Goal: Task Accomplishment & Management: Manage account settings

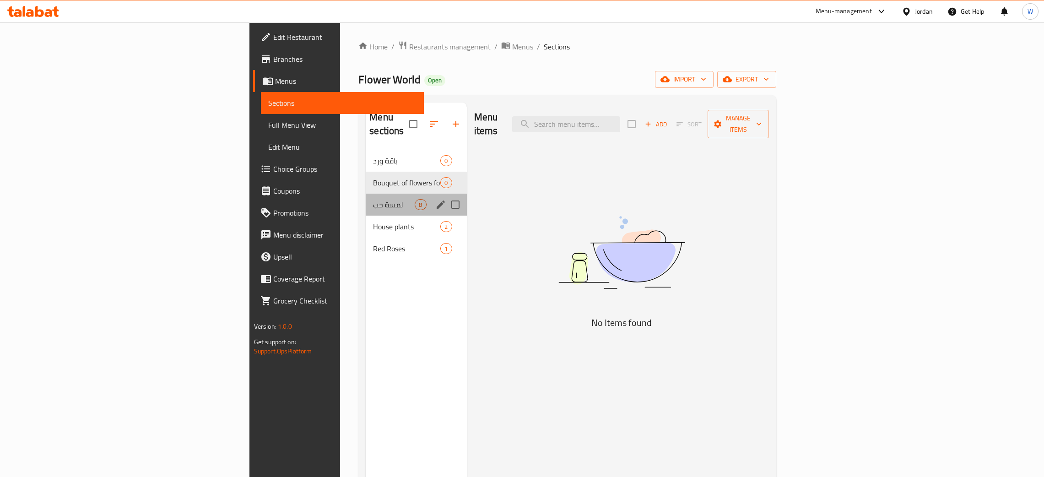
click at [366, 197] on div "لمسة حب 8" at bounding box center [416, 205] width 101 height 22
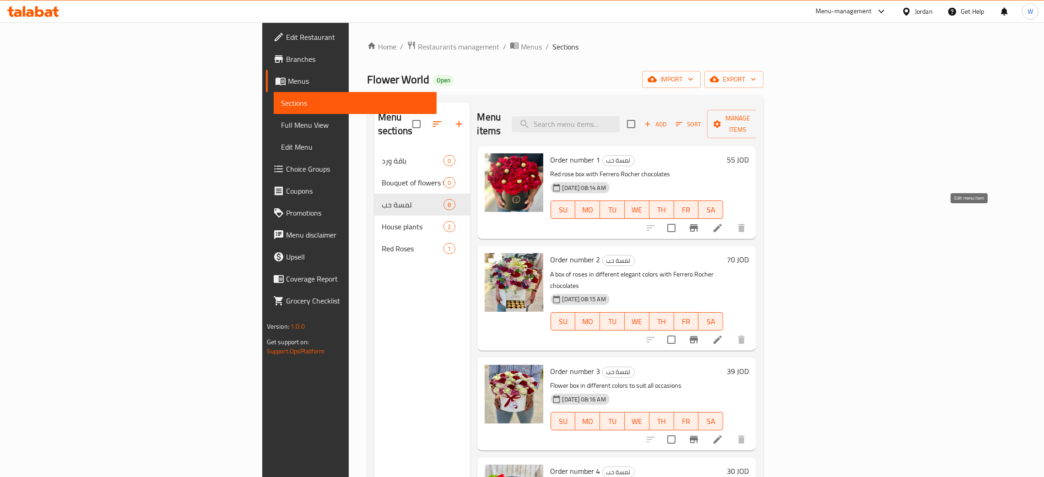
click at [723, 222] on icon at bounding box center [717, 227] width 11 height 11
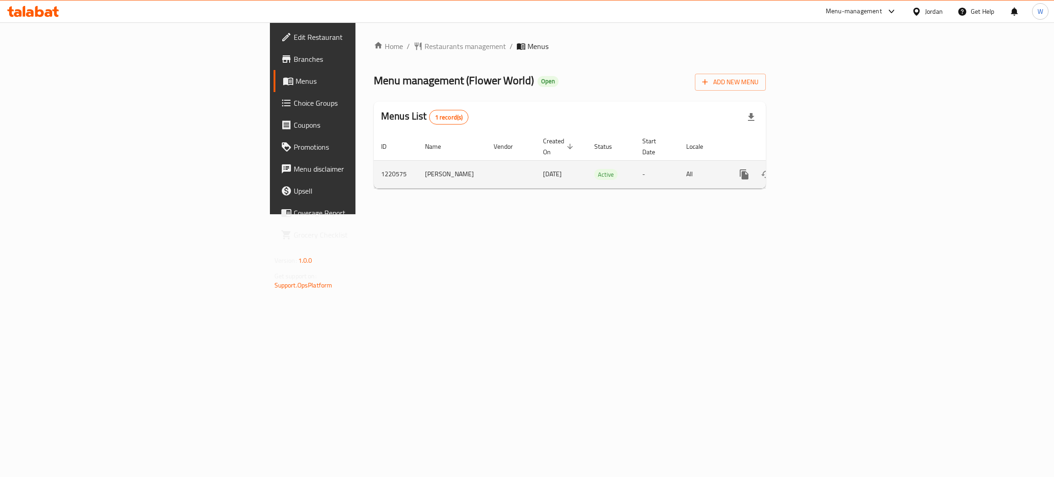
click at [816, 169] on icon "enhanced table" at bounding box center [810, 174] width 11 height 11
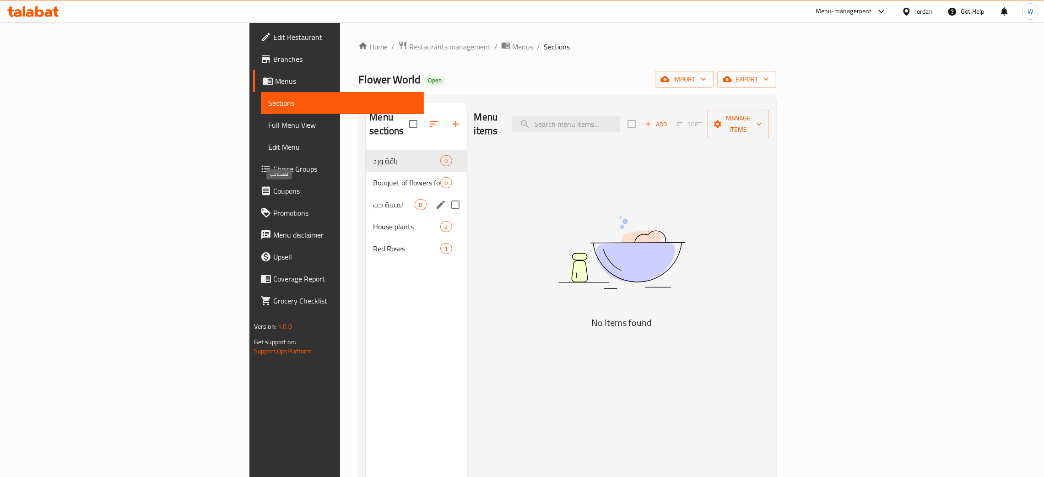
click at [373, 199] on span "لمسة حب" at bounding box center [394, 204] width 42 height 11
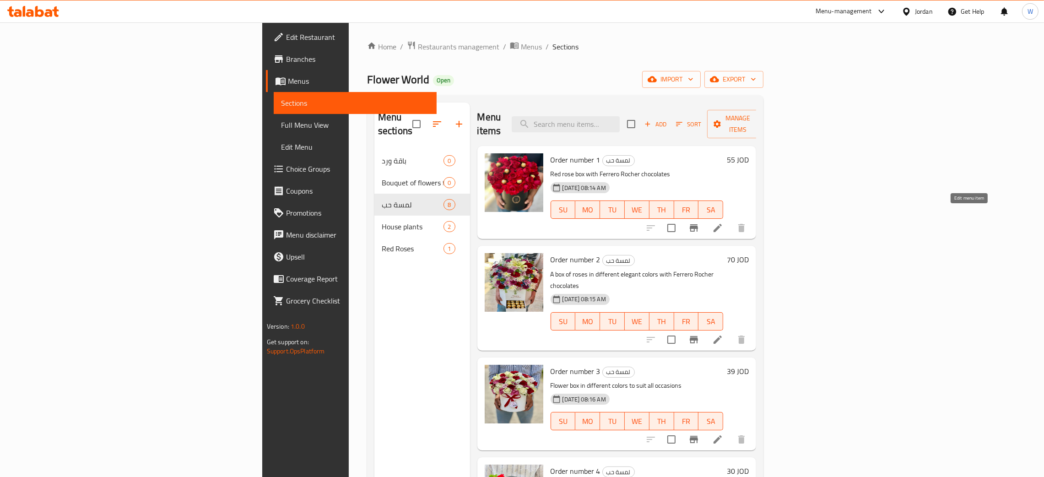
click at [723, 222] on icon at bounding box center [717, 227] width 11 height 11
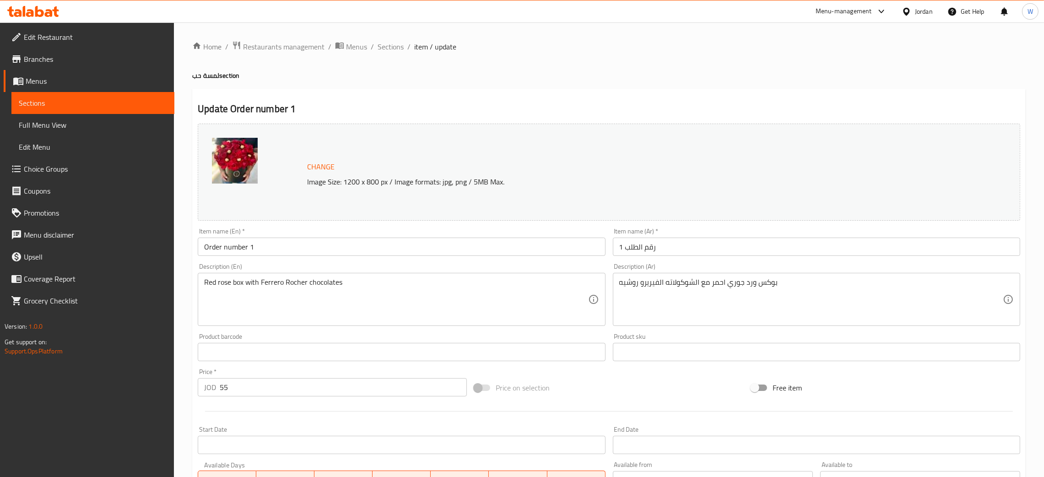
click at [690, 245] on input "رقم الطلب 1" at bounding box center [816, 246] width 407 height 18
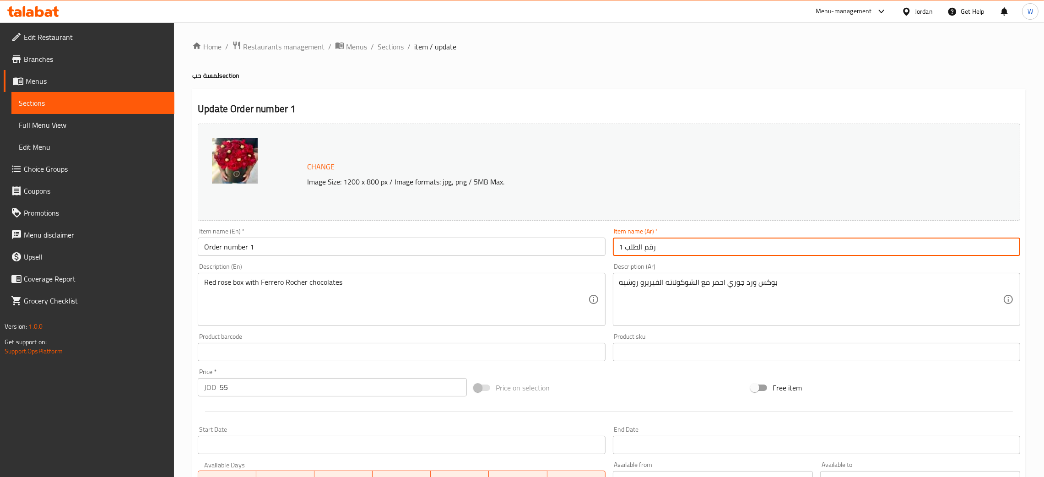
paste input "لمسة حب"
drag, startPoint x: 649, startPoint y: 251, endPoint x: 594, endPoint y: 254, distance: 55.5
click at [594, 254] on div "Change Image Size: 1200 x 800 px / Image formats: jpg, png / 5MB Max. Item name…" at bounding box center [609, 324] width 830 height 408
click at [635, 246] on input "رقم الطلب 1 لمسة حب" at bounding box center [816, 246] width 407 height 18
drag, startPoint x: 647, startPoint y: 248, endPoint x: 619, endPoint y: 249, distance: 28.4
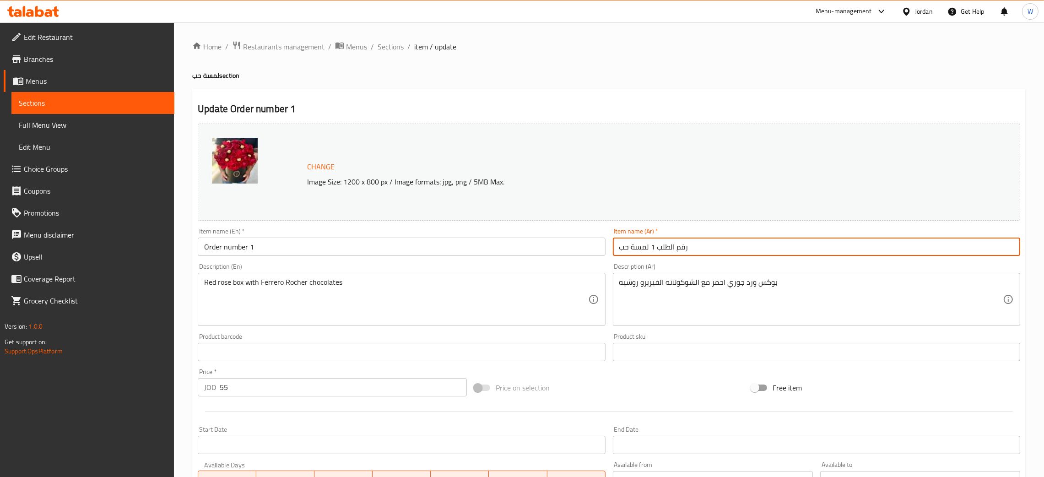
click at [619, 249] on input "رقم الطلب 1 لمسة حب" at bounding box center [816, 246] width 407 height 18
click at [617, 254] on input "رقم الطلب 1" at bounding box center [816, 246] width 407 height 18
paste input "لمسة حب"
drag, startPoint x: 690, startPoint y: 248, endPoint x: 671, endPoint y: 248, distance: 18.8
click at [671, 248] on input "رقم الطلب لمسة حب1" at bounding box center [816, 246] width 407 height 18
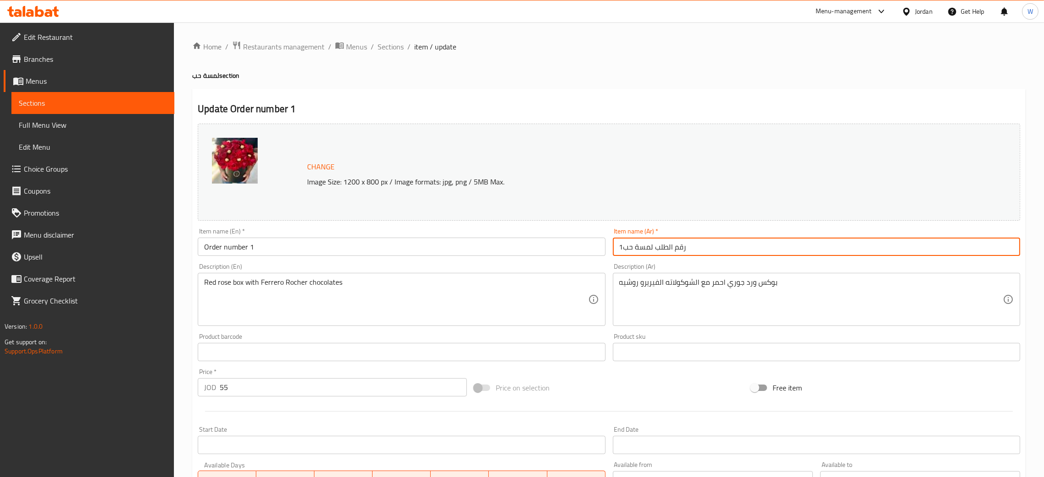
click at [672, 248] on input "رقم الطلب لمسة حب1" at bounding box center [816, 246] width 407 height 18
drag, startPoint x: 657, startPoint y: 249, endPoint x: 687, endPoint y: 248, distance: 30.7
click at [687, 248] on input "رقم الطلب لمسة حب1" at bounding box center [816, 246] width 407 height 18
type input "رقم الطلب"
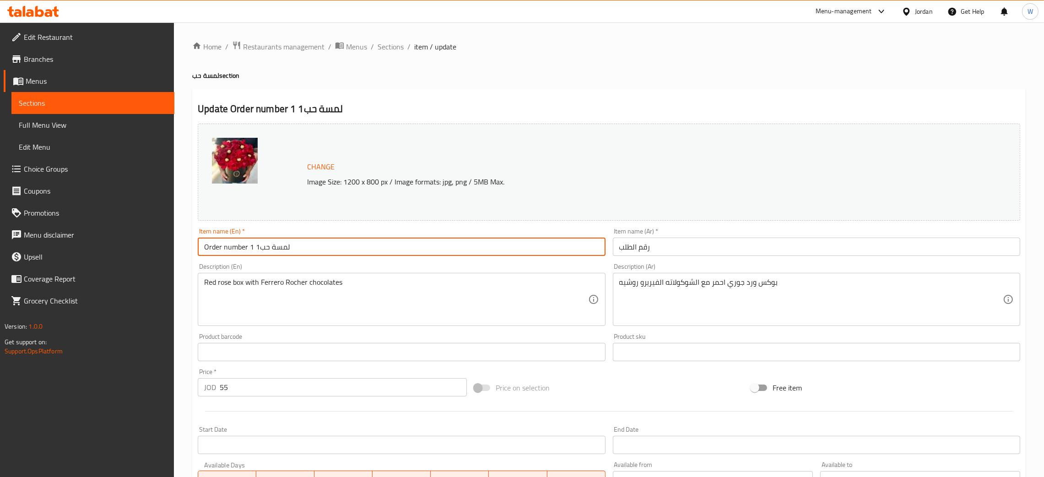
type input "Order number 1"
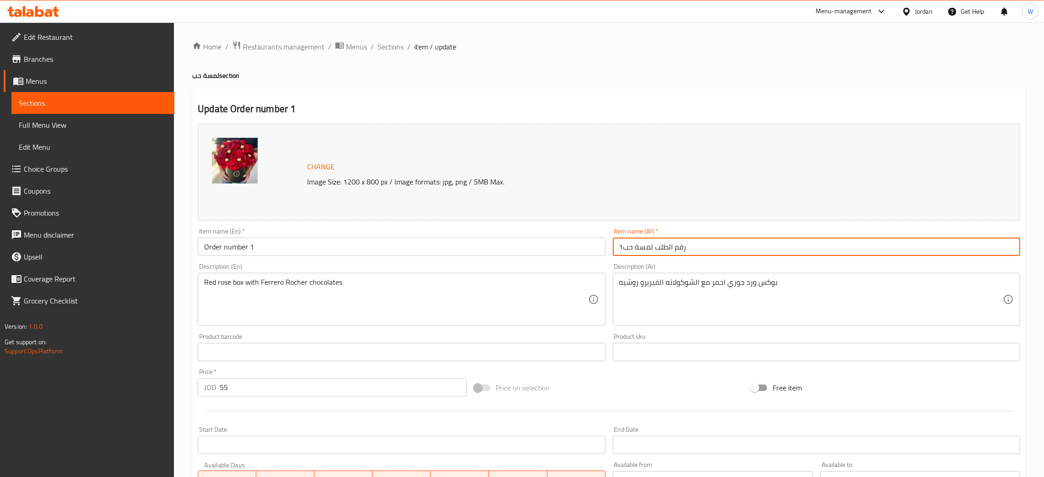
click at [686, 248] on input "رقم الطلب لمسة حب1" at bounding box center [816, 246] width 407 height 18
click at [685, 248] on input "رقم الطلب لمسة حب1" at bounding box center [816, 246] width 407 height 18
paste input "لمسة حب"
type input "لمسة حب 1"
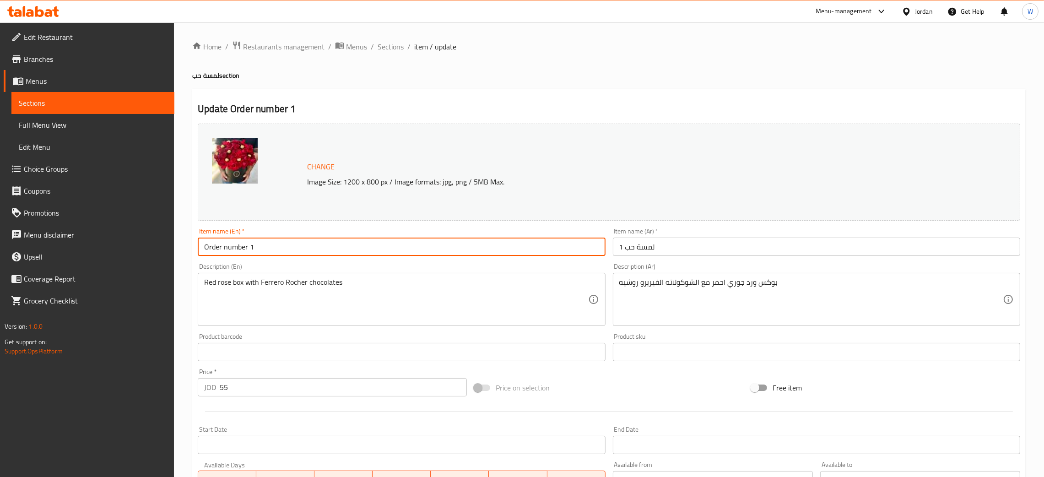
drag, startPoint x: 245, startPoint y: 248, endPoint x: 199, endPoint y: 252, distance: 45.9
click at [199, 252] on input "Order number 1" at bounding box center [401, 246] width 407 height 18
click at [247, 251] on input "Order number 1" at bounding box center [401, 246] width 407 height 18
drag, startPoint x: 247, startPoint y: 247, endPoint x: 197, endPoint y: 251, distance: 49.6
click at [198, 251] on input "Order number 1" at bounding box center [401, 246] width 407 height 18
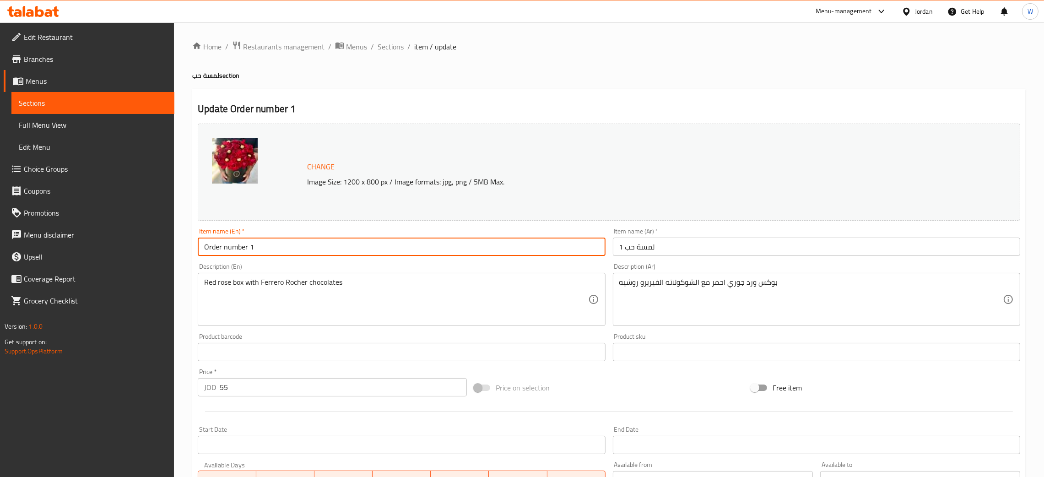
paste input "A touch of love"
type input "A touch of love 1"
click at [393, 50] on span "Sections" at bounding box center [391, 46] width 26 height 11
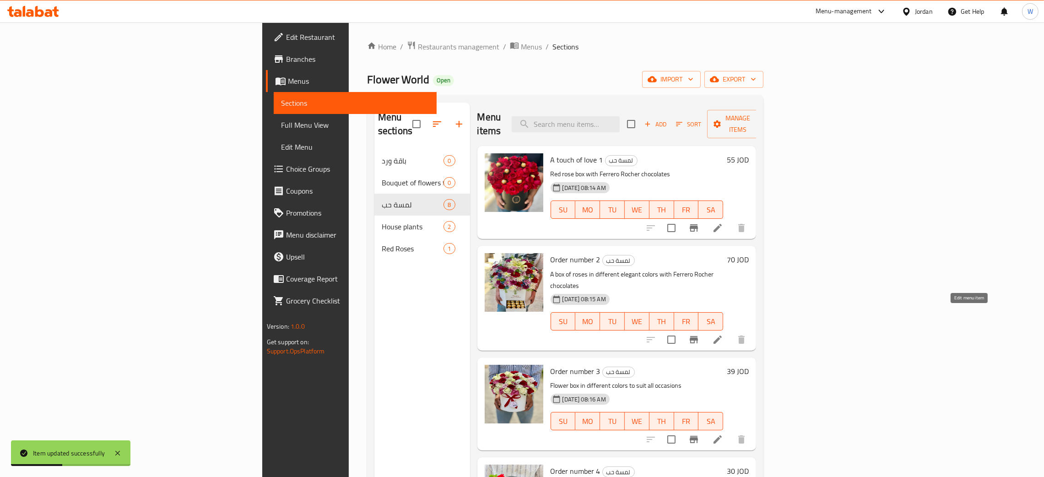
click at [723, 334] on icon at bounding box center [717, 339] width 11 height 11
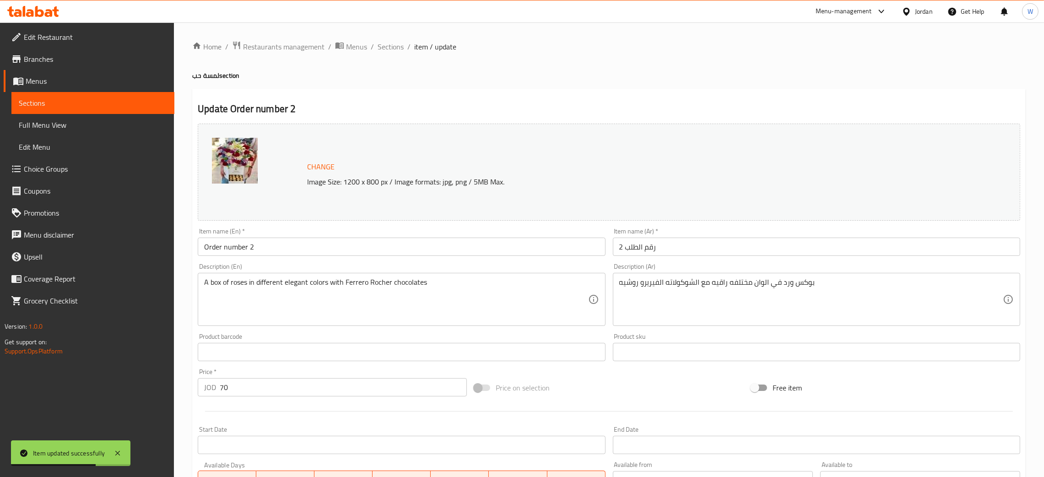
drag, startPoint x: 671, startPoint y: 249, endPoint x: 449, endPoint y: 251, distance: 221.9
click at [449, 251] on div "Change Image Size: 1200 x 800 px / Image formats: jpg, png / 5MB Max. Item name…" at bounding box center [609, 324] width 830 height 408
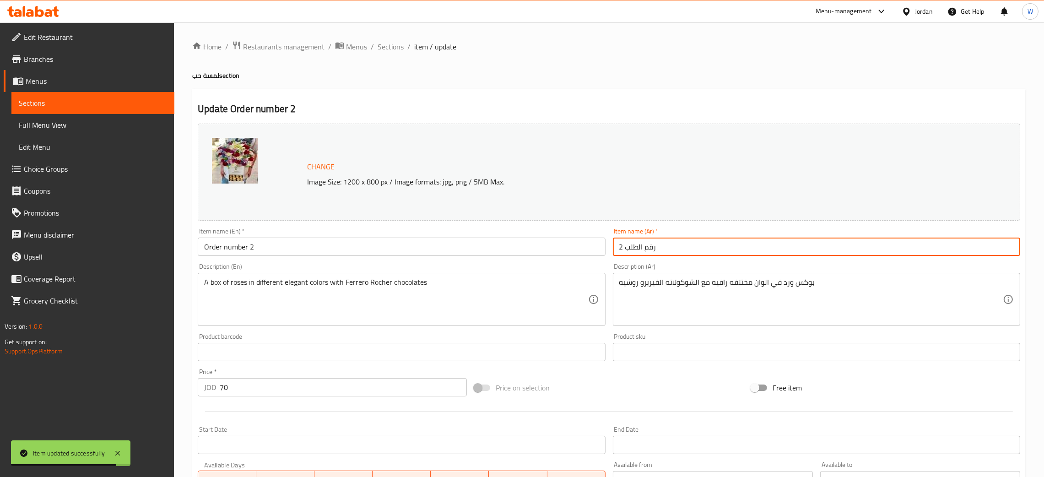
type input "رقم الطلب"
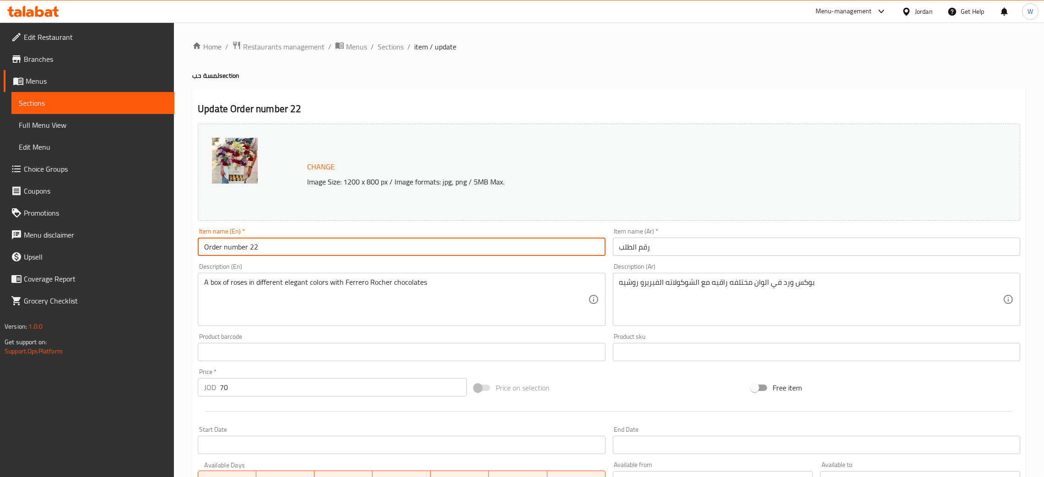
type input "Order number 2"
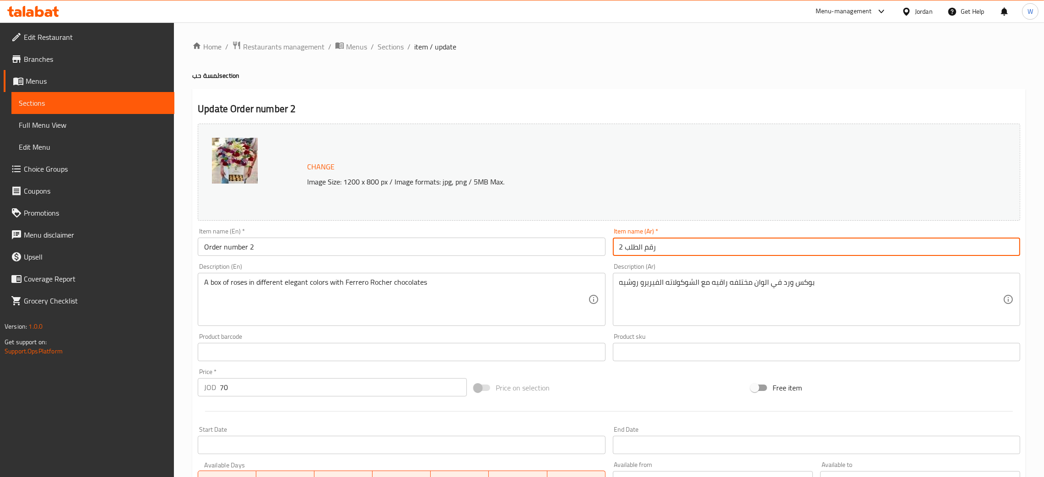
click at [660, 247] on input "رقم الطلب 2" at bounding box center [816, 246] width 407 height 18
paste input "لمسة حب"
type input "لمسة حب 2"
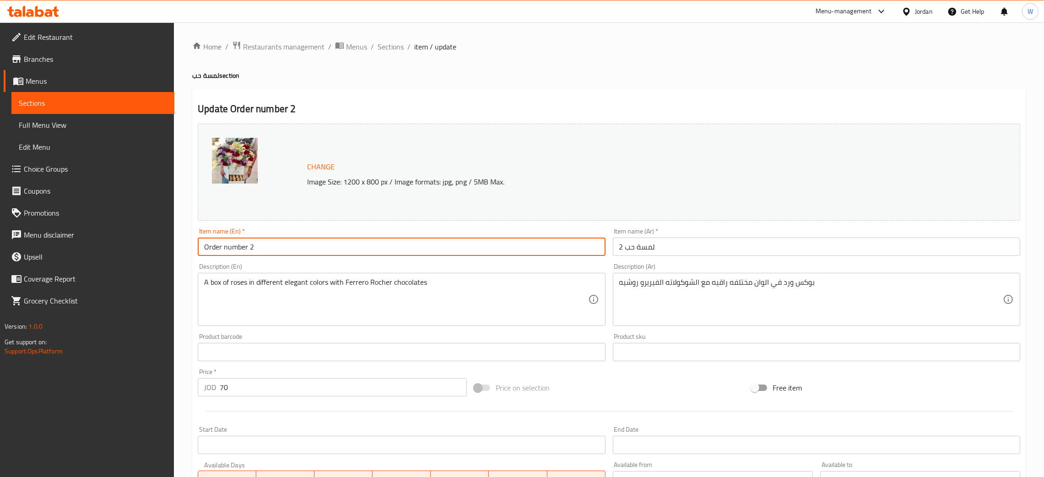
drag, startPoint x: 27, startPoint y: 257, endPoint x: 24, endPoint y: 249, distance: 8.2
click at [15, 250] on div "Edit Restaurant Branches Menus Sections Full Menu View Edit Menu Choice Groups …" at bounding box center [522, 340] width 1044 height 637
paste input "A touch of love"
type input "A touch of love 2"
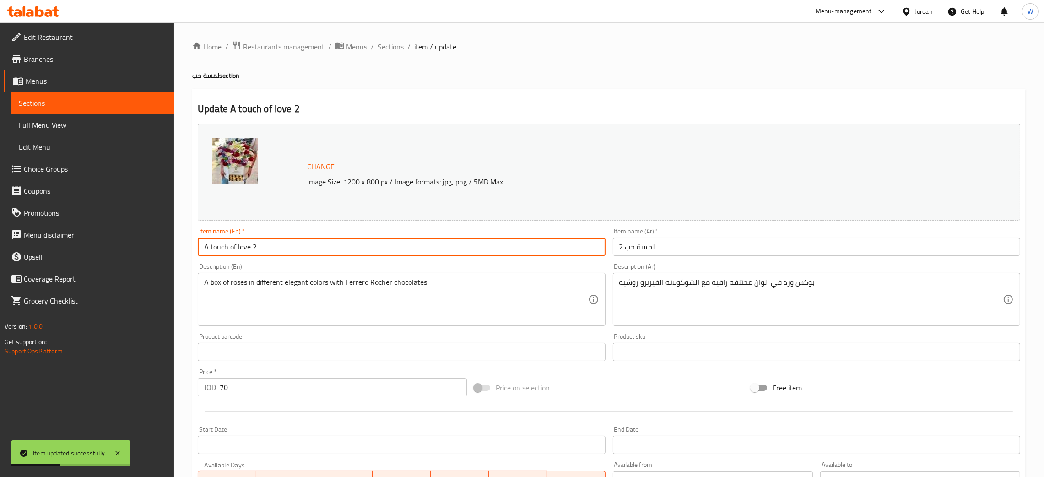
click at [396, 46] on span "Sections" at bounding box center [391, 46] width 26 height 11
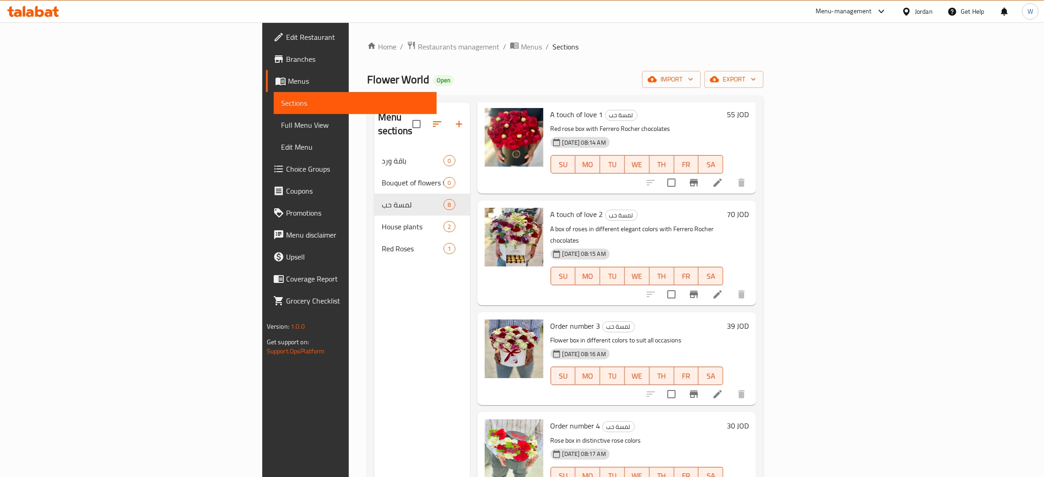
scroll to position [69, 0]
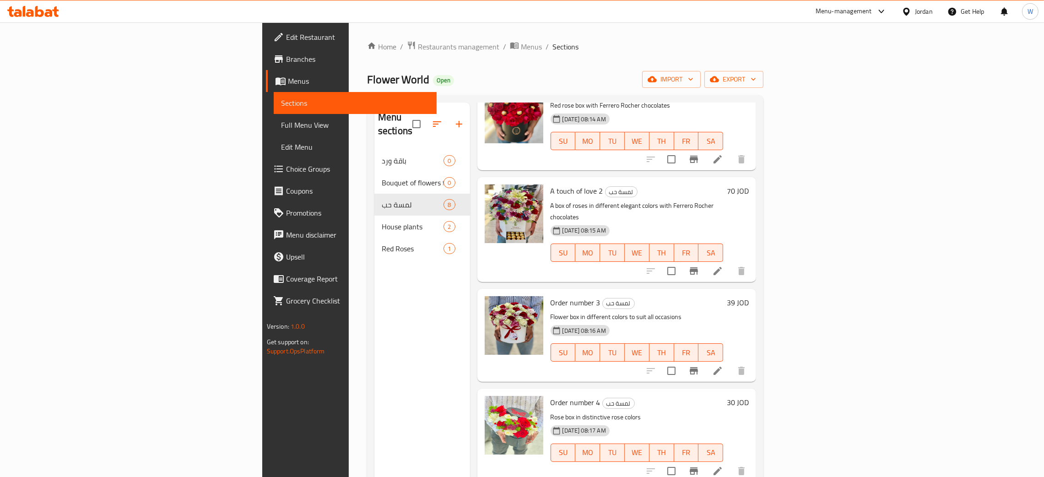
click at [550, 296] on span "Order number 3" at bounding box center [575, 303] width 50 height 14
click at [723, 365] on icon at bounding box center [717, 370] width 11 height 11
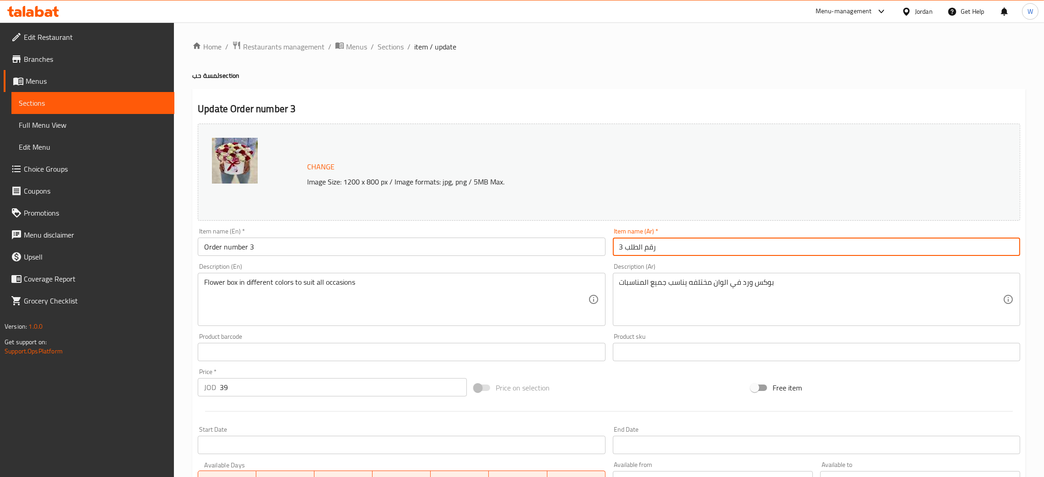
drag, startPoint x: 709, startPoint y: 251, endPoint x: 480, endPoint y: 261, distance: 229.5
click at [480, 261] on div "Change Image Size: 1200 x 800 px / Image formats: jpg, png / 5MB Max. Item name…" at bounding box center [609, 324] width 830 height 408
click at [631, 252] on input "رقم الطلب 3" at bounding box center [816, 246] width 407 height 18
click at [632, 251] on input "رقم الطلب 3" at bounding box center [816, 246] width 407 height 18
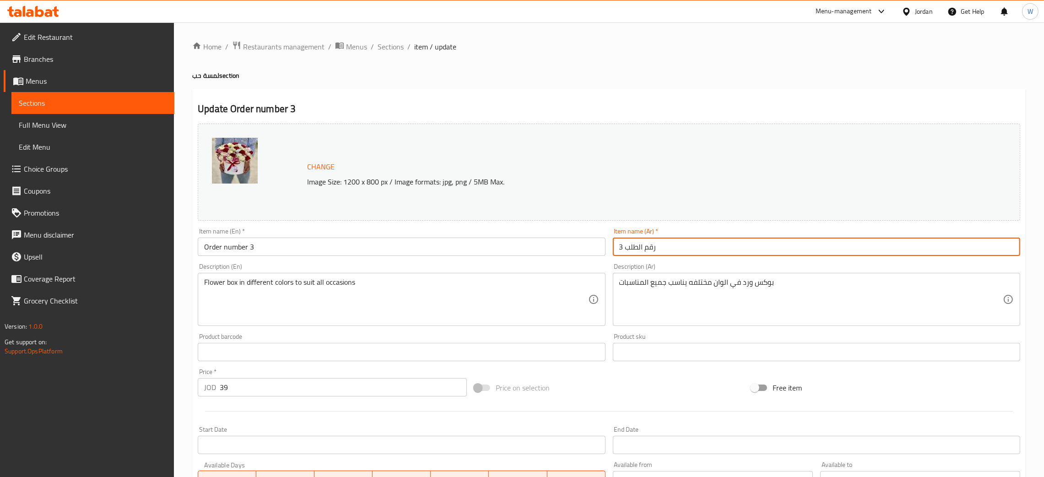
paste input "لمسة حب"
type input "لمسة حب 3"
click at [248, 251] on input "Order number 3" at bounding box center [401, 246] width 407 height 18
click at [249, 251] on input "Order number 3" at bounding box center [401, 246] width 407 height 18
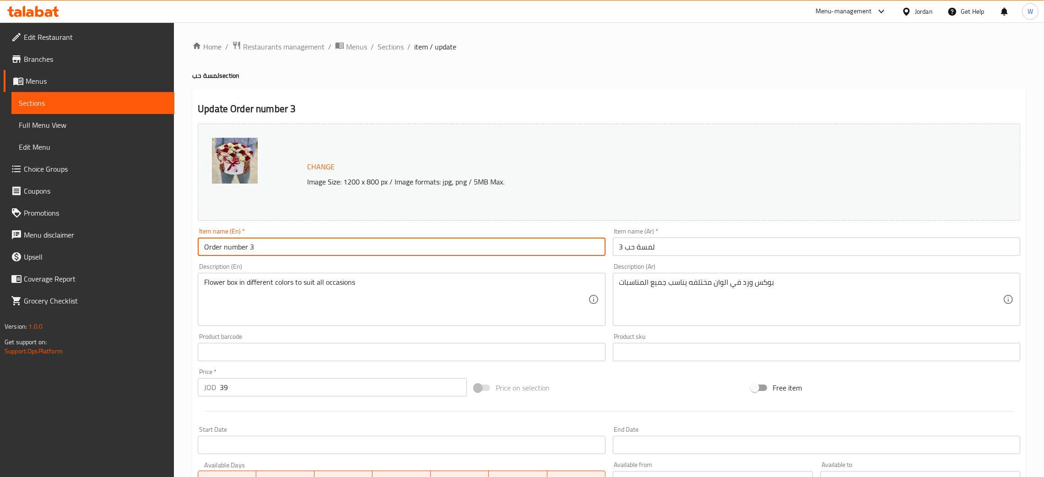
click at [249, 251] on input "Order number 3" at bounding box center [401, 246] width 407 height 18
paste input "A touch of love"
type input "A touch of love 3"
click at [385, 45] on span "Sections" at bounding box center [391, 46] width 26 height 11
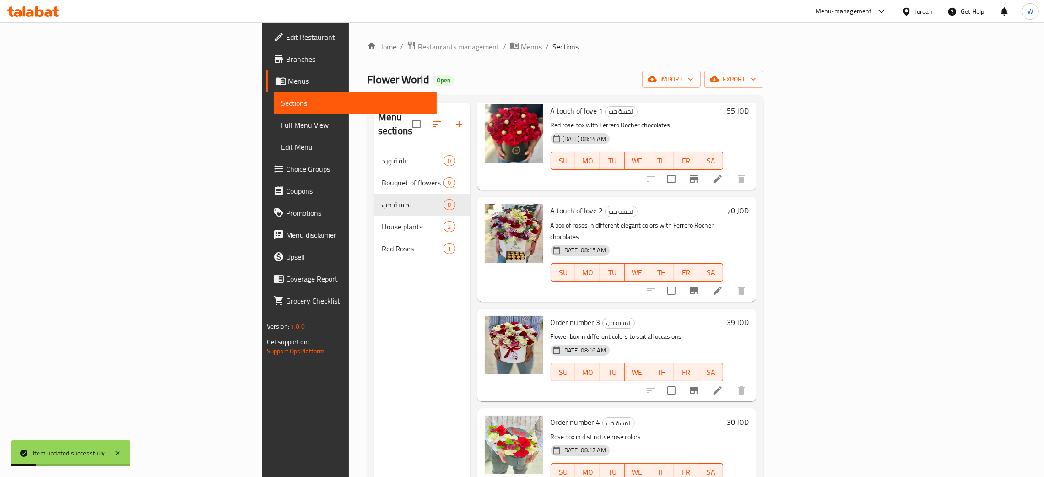
scroll to position [137, 0]
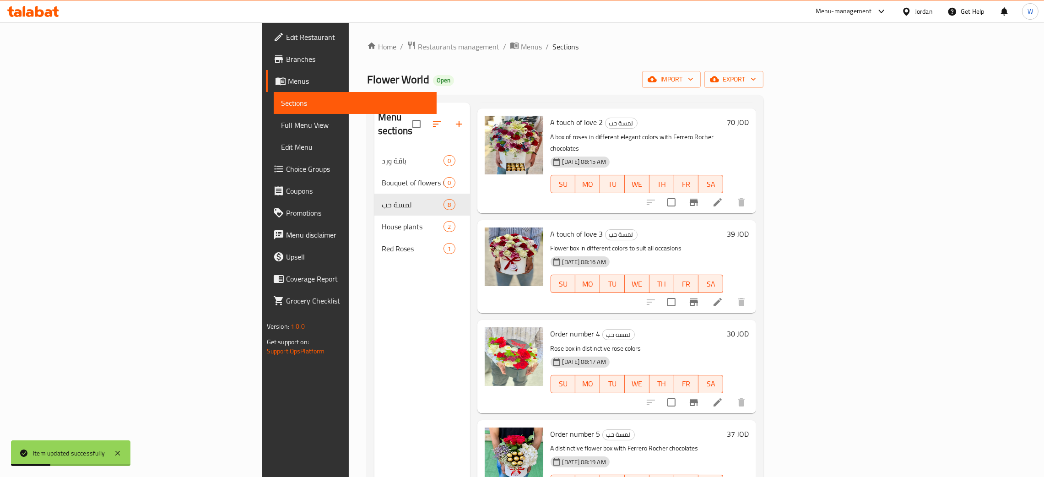
click at [722, 398] on icon at bounding box center [717, 402] width 8 height 8
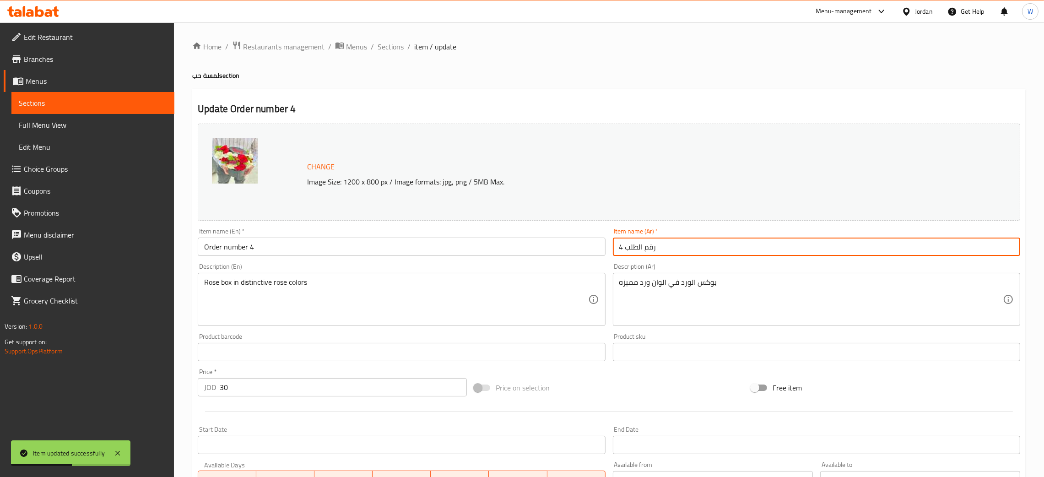
click at [673, 252] on input "رقم الطلب 4" at bounding box center [816, 246] width 407 height 18
paste input "لمسة حب"
type input "لمسة حب 4"
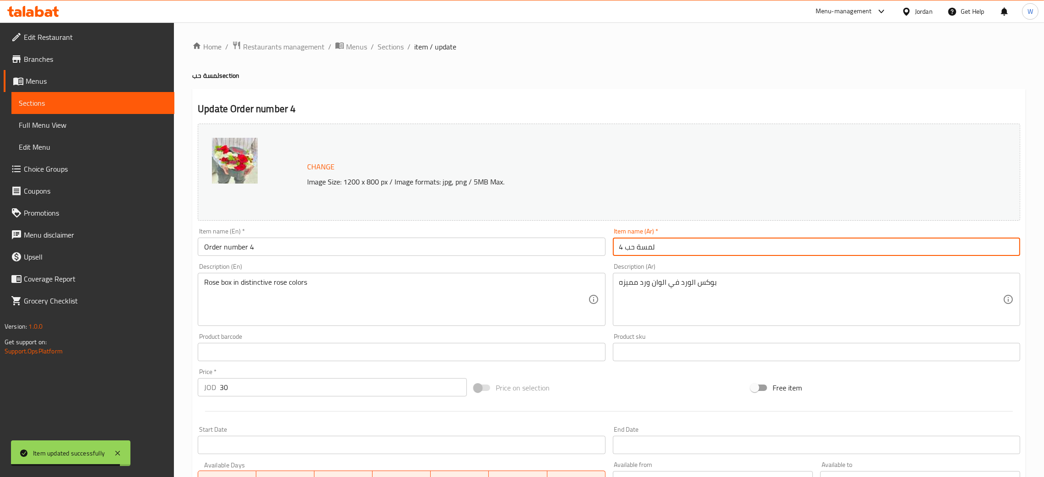
click at [238, 248] on input "Order number 4" at bounding box center [401, 246] width 407 height 18
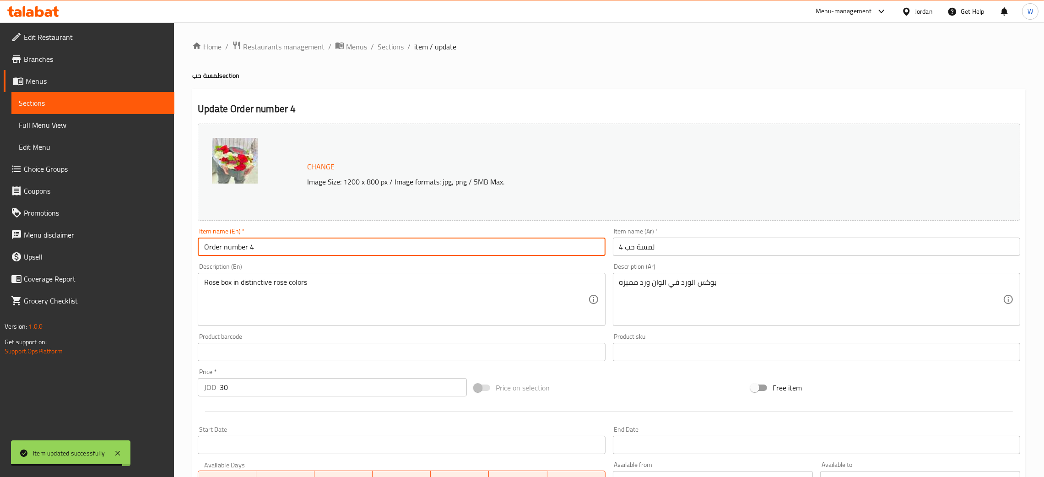
click at [240, 247] on input "Order number 4" at bounding box center [401, 246] width 407 height 18
paste input "A touch of love"
type input "A touch of love 4"
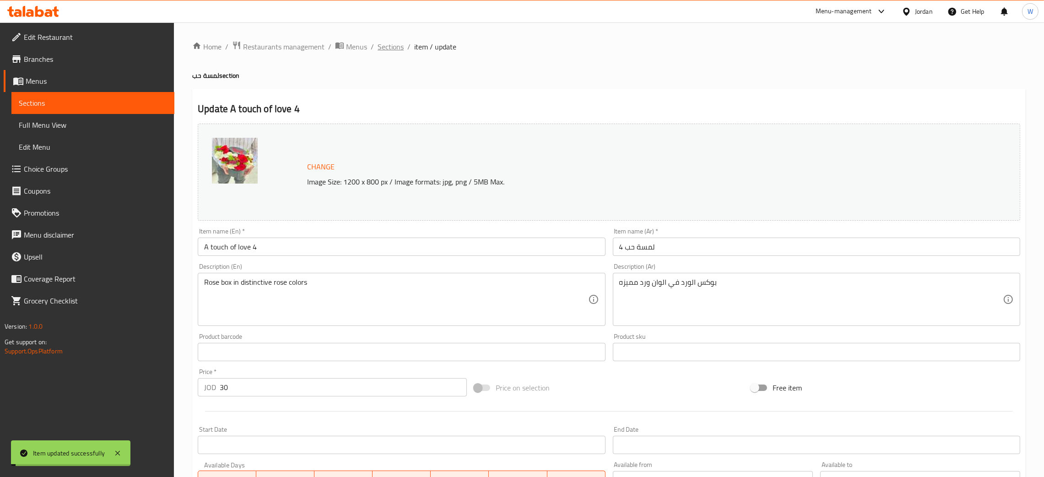
click at [389, 48] on span "Sections" at bounding box center [391, 46] width 26 height 11
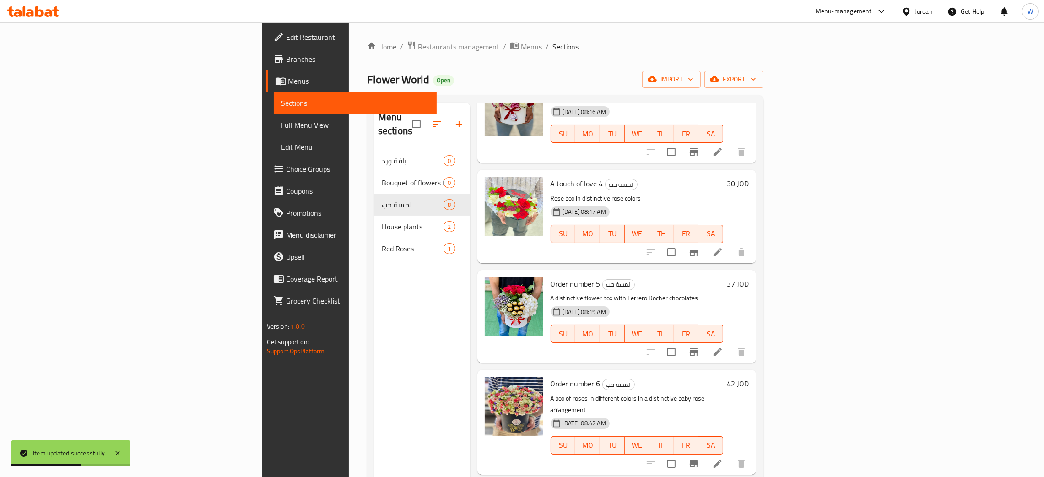
scroll to position [205, 0]
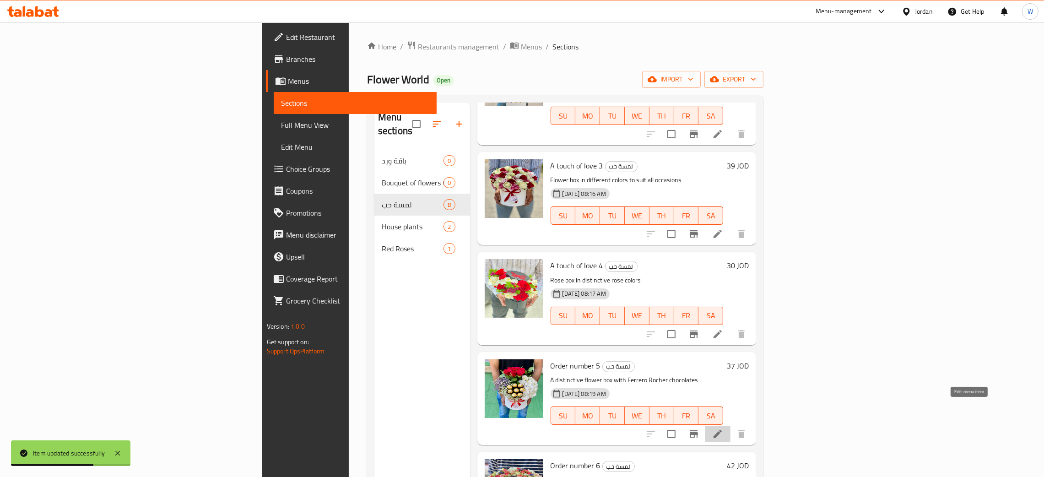
click at [722, 430] on icon at bounding box center [717, 434] width 8 height 8
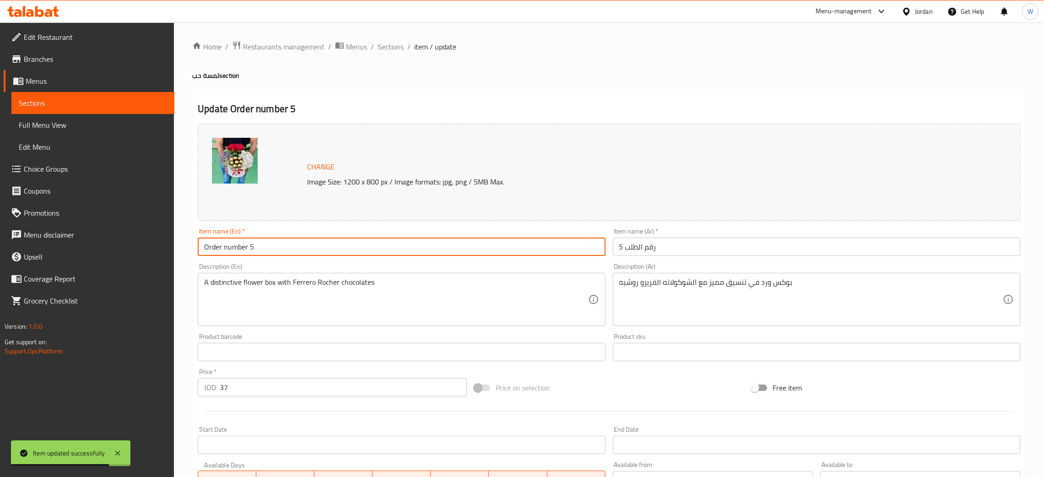
click at [306, 248] on input "Order number 5" at bounding box center [401, 246] width 407 height 18
paste input "A touch of love"
type input "A touch of love 5"
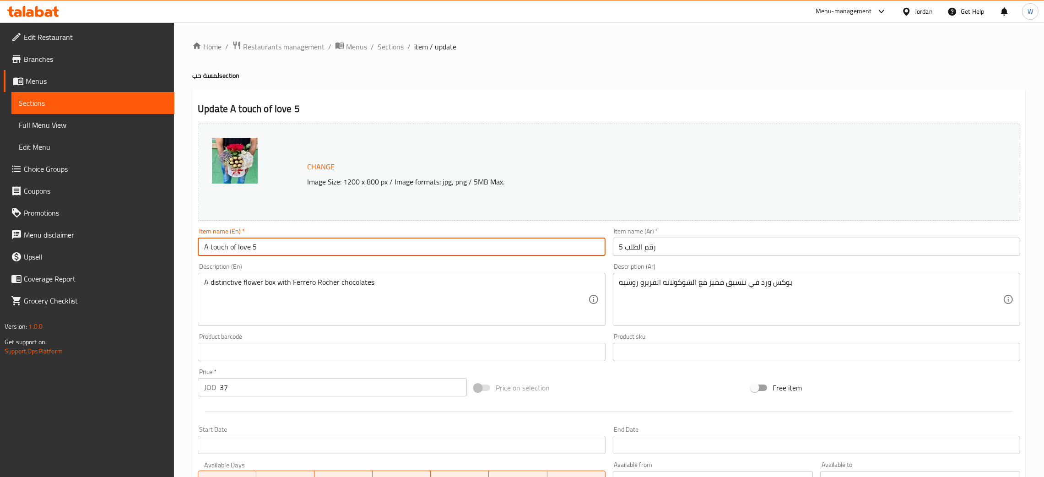
click at [653, 250] on input "رقم الطلب 5" at bounding box center [816, 246] width 407 height 18
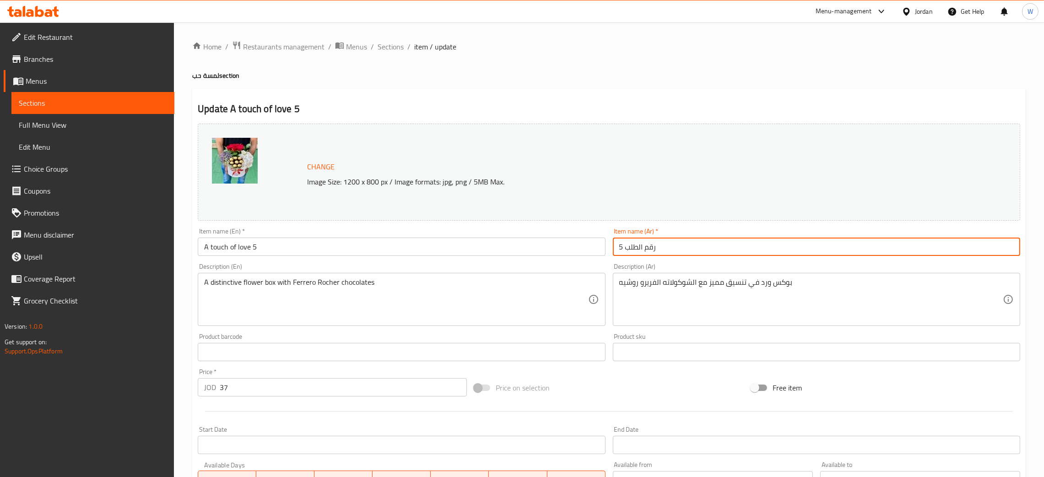
click at [653, 249] on input "رقم الطلب 5" at bounding box center [816, 246] width 407 height 18
paste input "لمسة حب"
type input "لمسة حب 5"
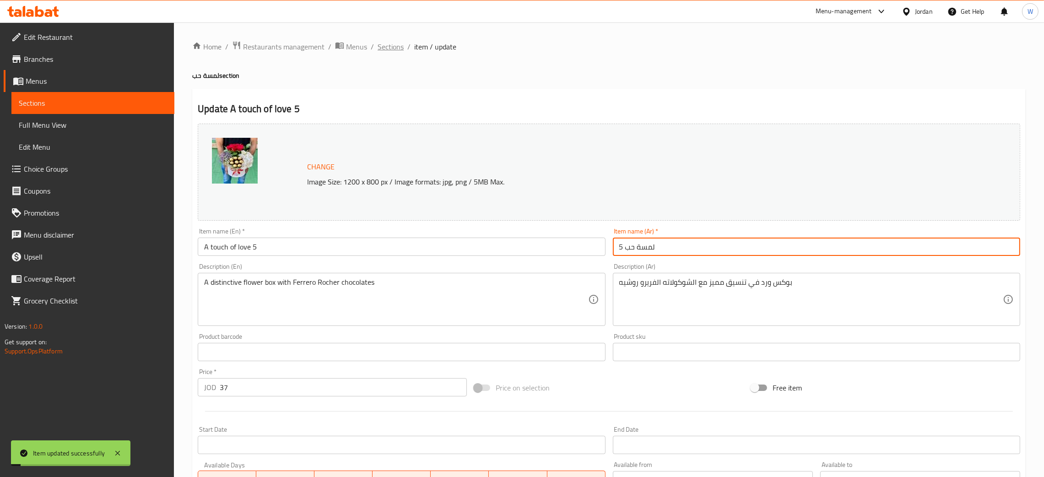
click at [383, 45] on span "Sections" at bounding box center [391, 46] width 26 height 11
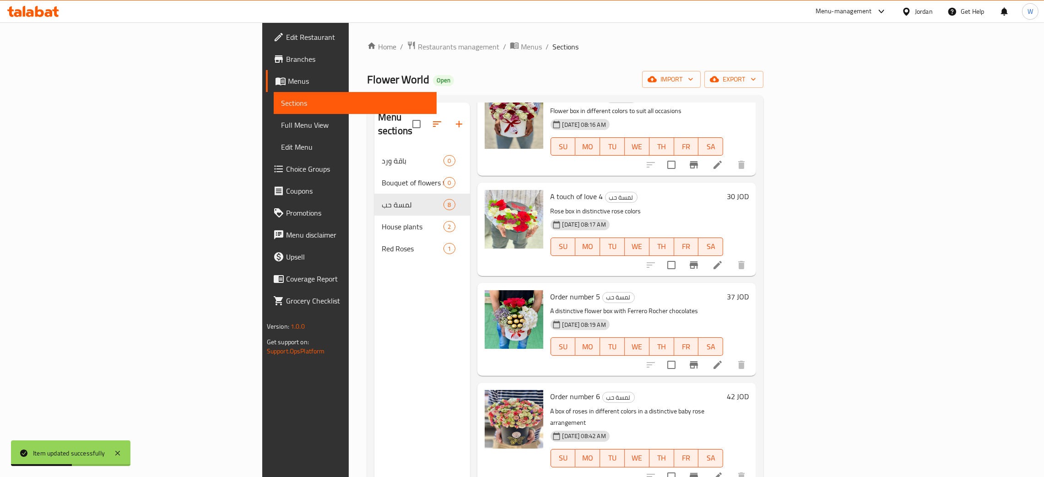
scroll to position [343, 0]
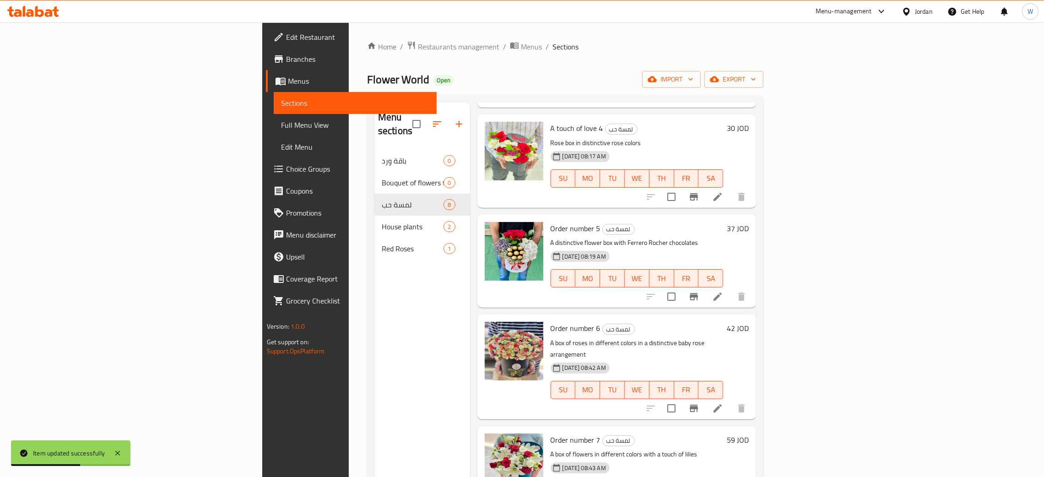
click at [722, 404] on icon at bounding box center [717, 408] width 8 height 8
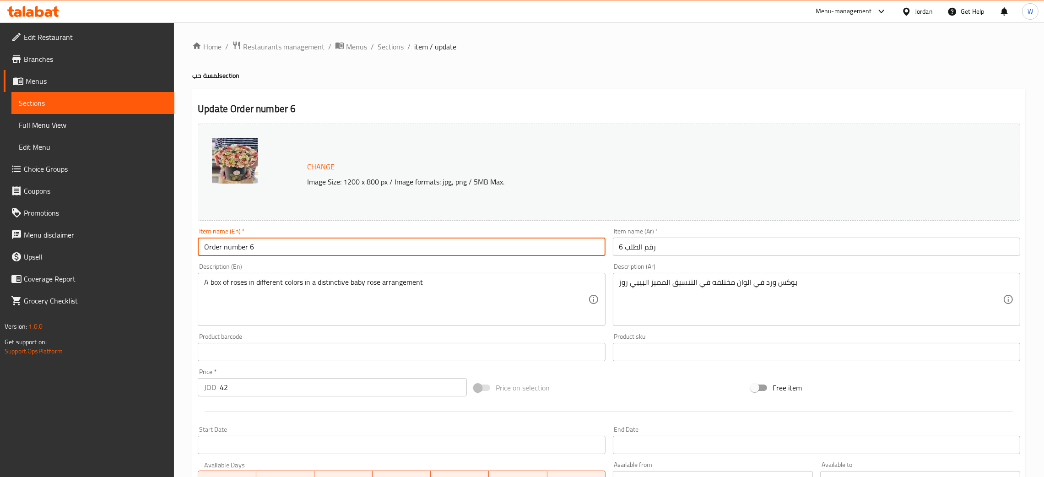
drag, startPoint x: 302, startPoint y: 245, endPoint x: 146, endPoint y: 233, distance: 156.0
click at [143, 235] on div "Edit Restaurant Branches Menus Sections Full Menu View Edit Menu Choice Groups …" at bounding box center [522, 340] width 1044 height 637
paste input "A touch of love"
type input "A touch of love 6"
click at [637, 251] on input "رقم الطلب 6" at bounding box center [816, 246] width 407 height 18
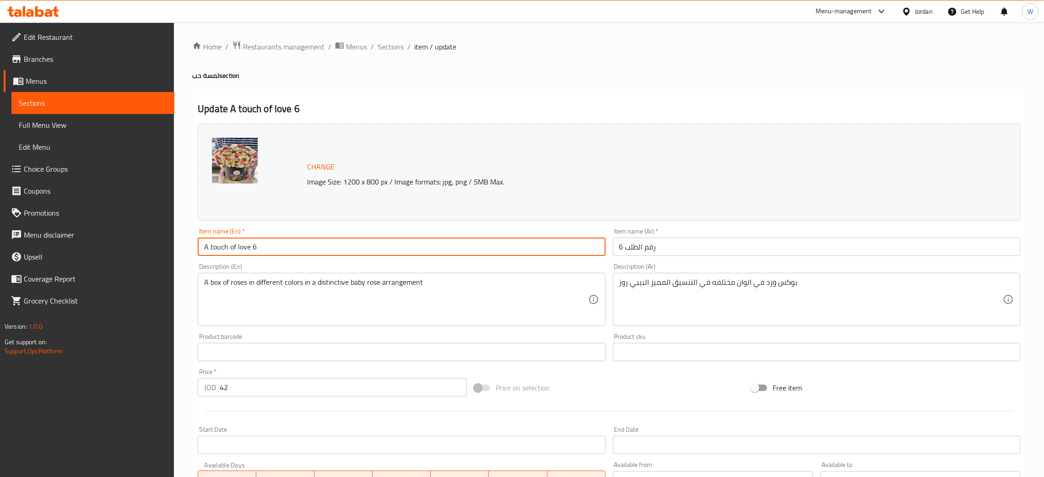
click at [637, 251] on input "رقم الطلب 6" at bounding box center [816, 246] width 407 height 18
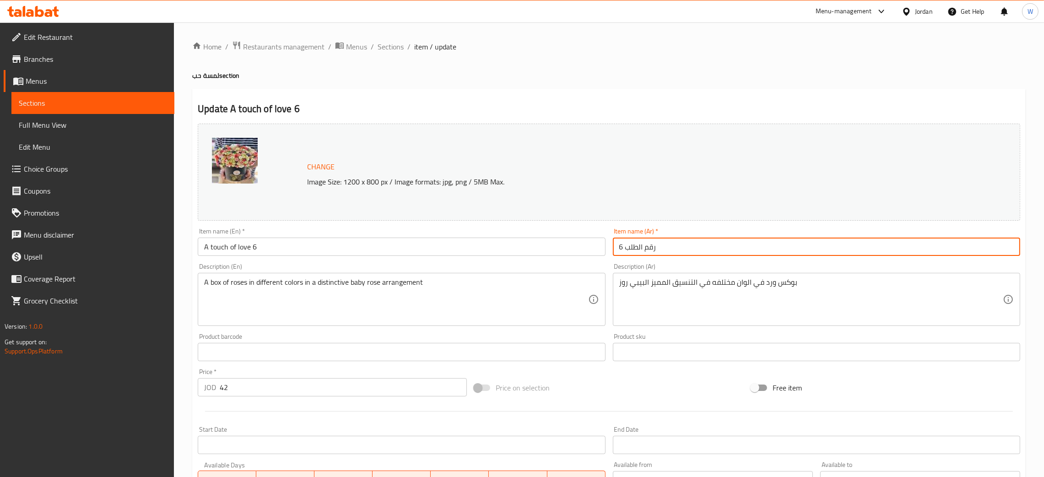
click at [637, 251] on input "رقم الطلب 6" at bounding box center [816, 246] width 407 height 18
paste input "لمسة حب"
type input "لمسة حب 6"
click at [402, 43] on span "Sections" at bounding box center [391, 46] width 26 height 11
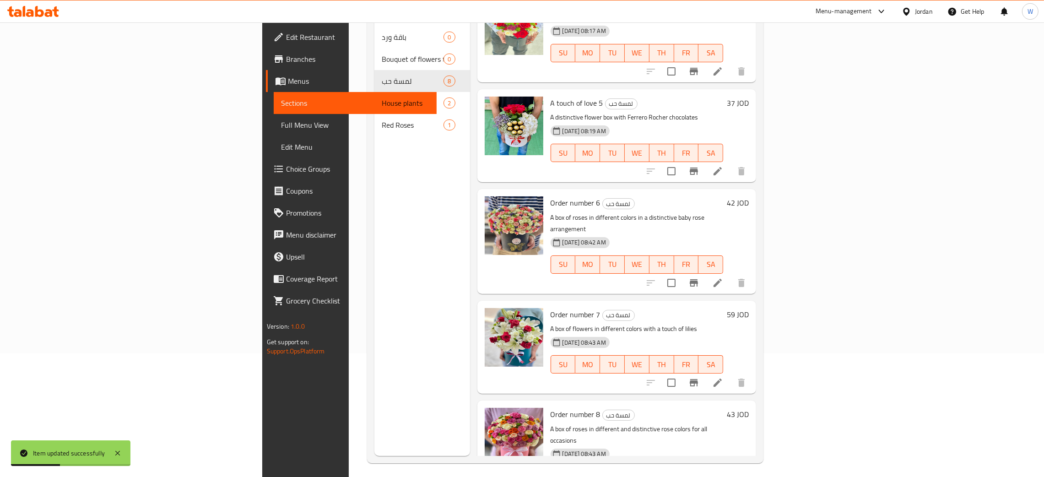
scroll to position [129, 0]
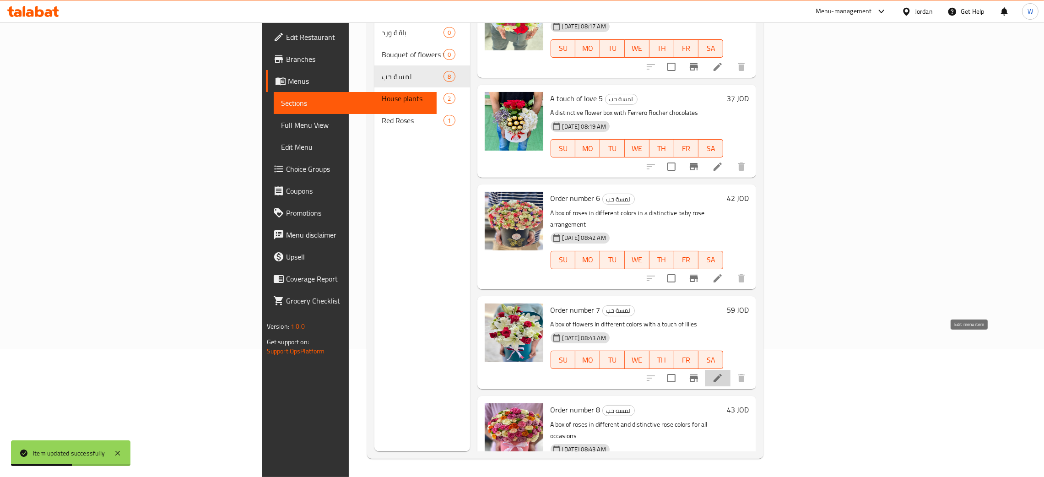
click at [723, 372] on icon at bounding box center [717, 377] width 11 height 11
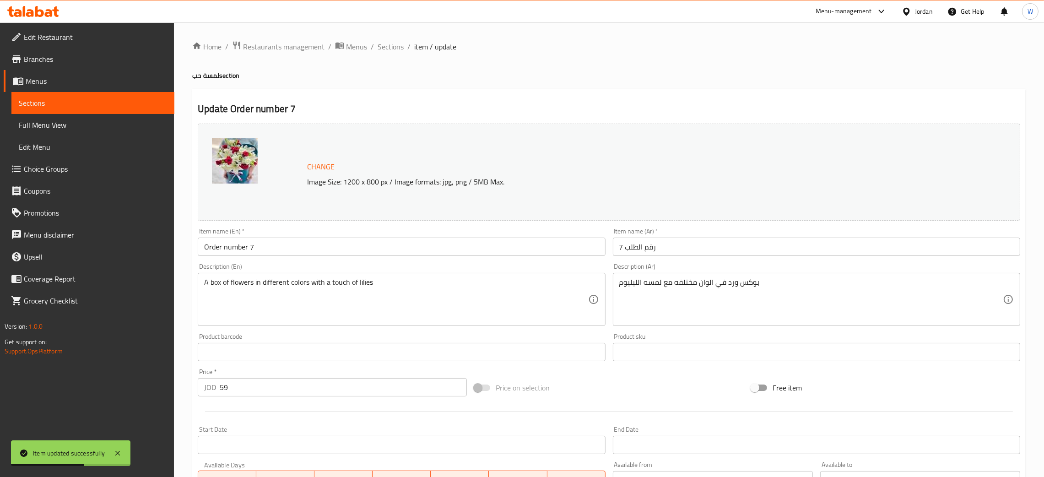
drag, startPoint x: 183, startPoint y: 254, endPoint x: 109, endPoint y: 247, distance: 74.5
click at [109, 247] on div "Edit Restaurant Branches Menus Sections Full Menu View Edit Menu Choice Groups …" at bounding box center [522, 340] width 1044 height 637
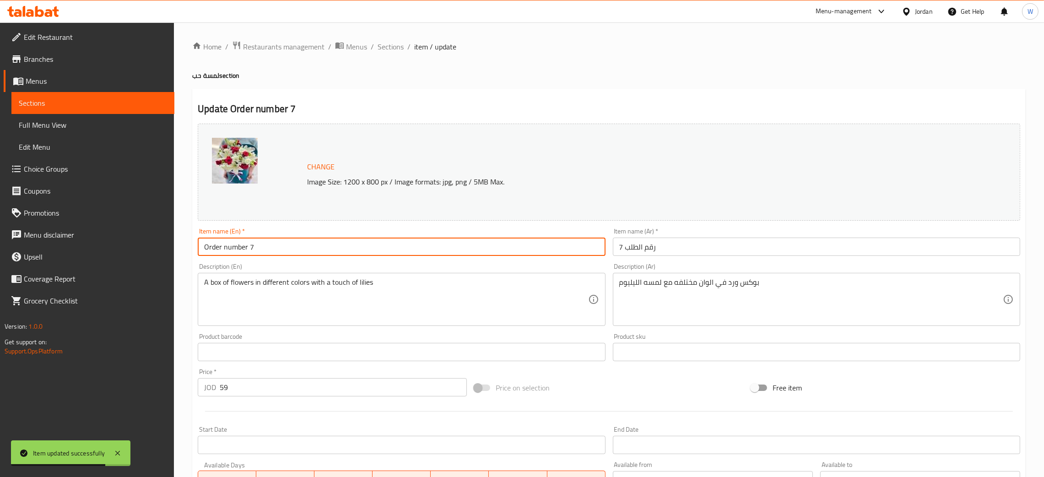
paste input "A touch of love"
type input "A touch of love 7"
drag, startPoint x: 595, startPoint y: 247, endPoint x: 560, endPoint y: 242, distance: 36.0
click at [560, 242] on div "Change Image Size: 1200 x 800 px / Image formats: jpg, png / 5MB Max. Item name…" at bounding box center [609, 324] width 830 height 408
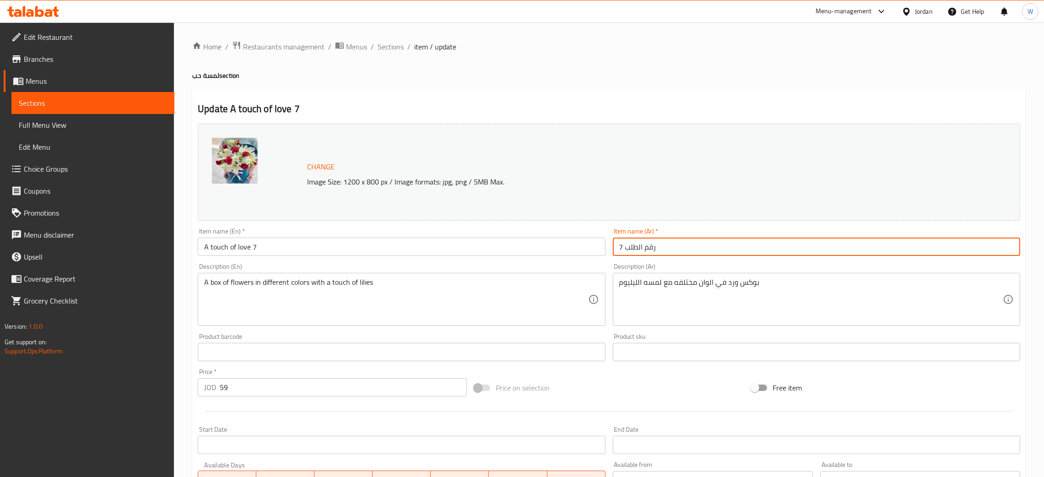
click at [645, 249] on input "رقم الطلب 7" at bounding box center [816, 246] width 407 height 18
paste input "لمسة حب"
type input "لمسة حب 7"
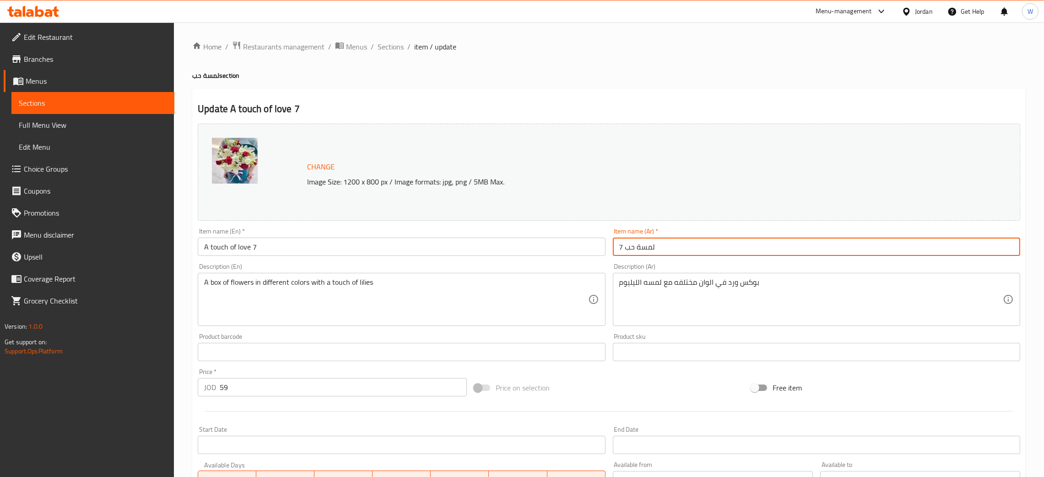
click at [384, 49] on span "Sections" at bounding box center [391, 46] width 26 height 11
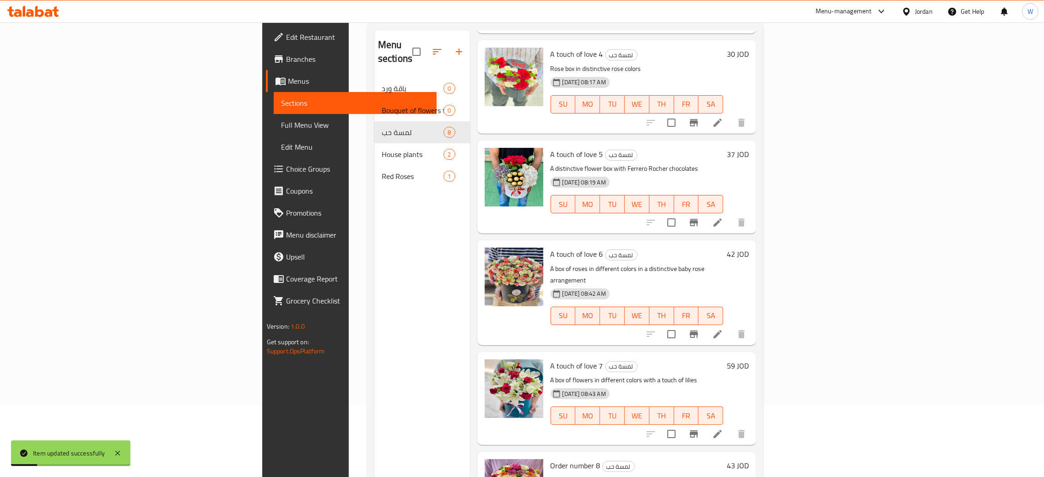
scroll to position [129, 0]
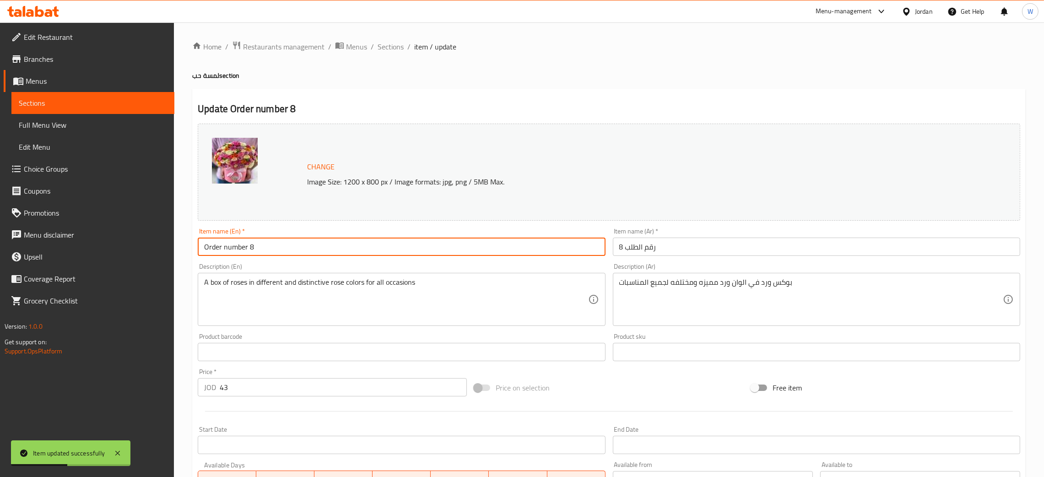
drag, startPoint x: 277, startPoint y: 247, endPoint x: 86, endPoint y: 231, distance: 191.1
click at [86, 231] on div "Edit Restaurant Branches Menus Sections Full Menu View Edit Menu Choice Groups …" at bounding box center [522, 340] width 1044 height 637
paste input "A touch of love"
type input "A touch of love 8"
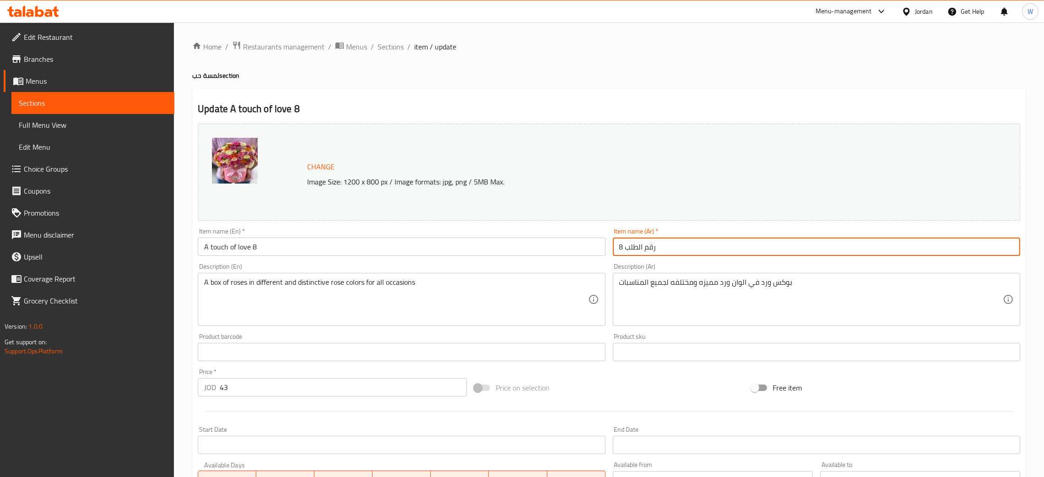
click at [663, 251] on input "رقم الطلب 8" at bounding box center [816, 246] width 407 height 18
paste input "لمسة حب"
type input "لمسة حب 8"
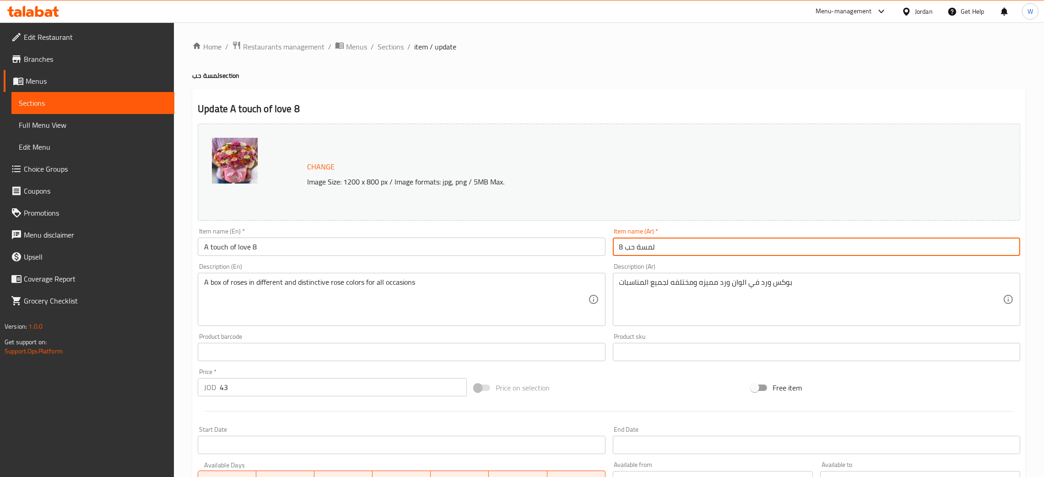
click at [388, 52] on span "Sections" at bounding box center [391, 46] width 26 height 11
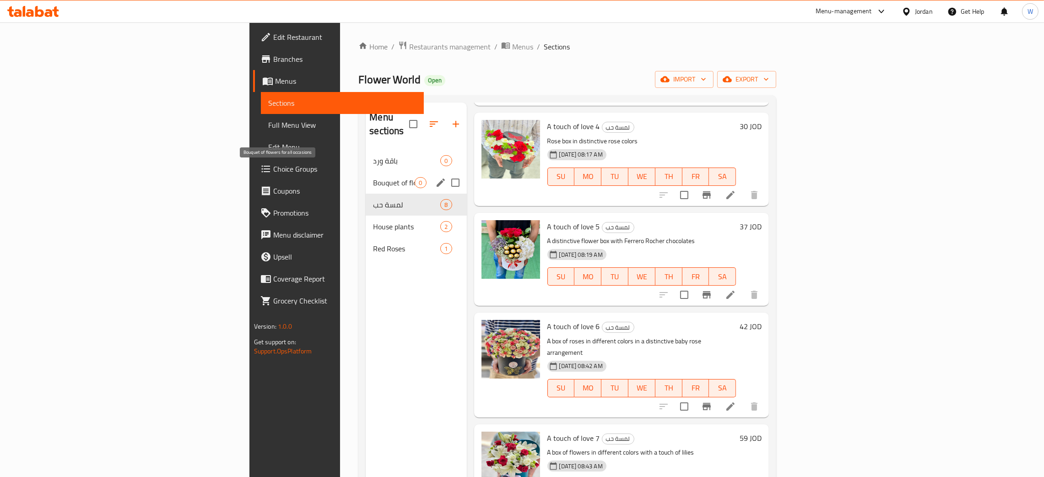
click at [373, 177] on span "Bouquet of flowers for all occasions" at bounding box center [394, 182] width 42 height 11
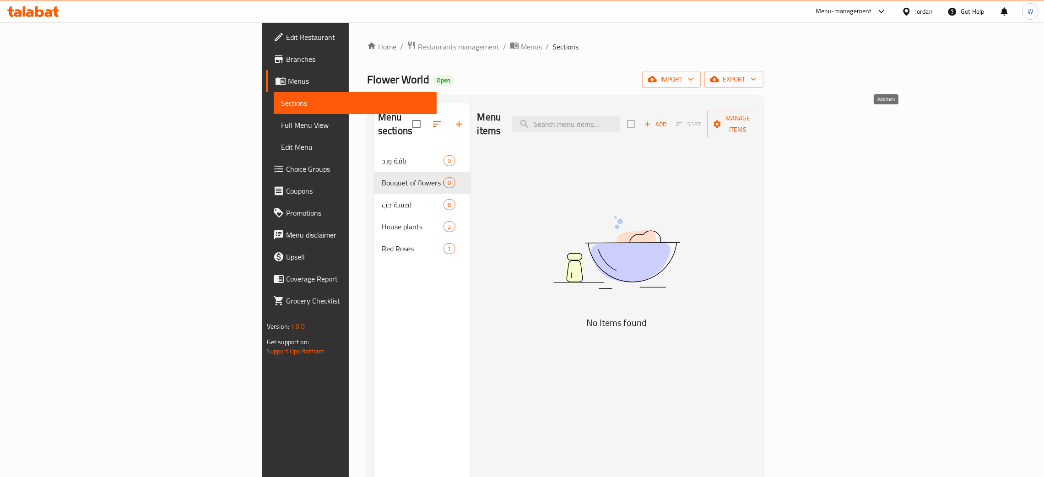
click at [652, 120] on icon "button" at bounding box center [647, 124] width 8 height 8
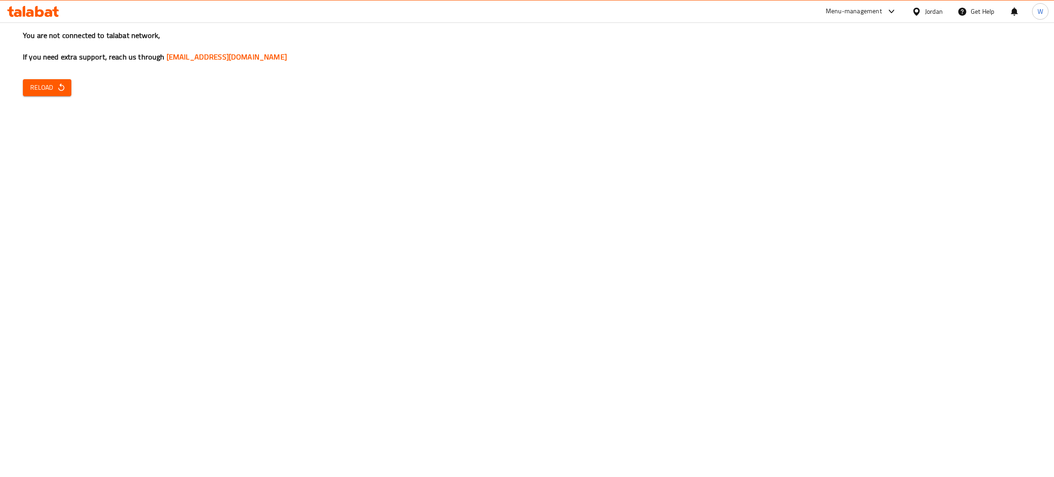
click at [43, 87] on span "Reload" at bounding box center [47, 87] width 34 height 11
